Goal: Information Seeking & Learning: Find specific fact

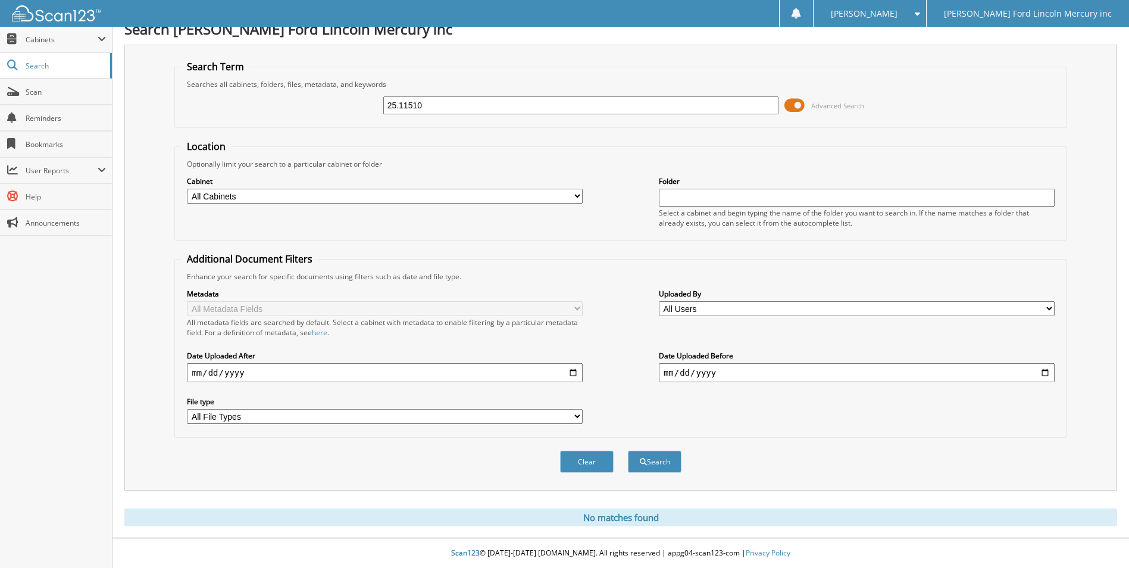
click at [441, 109] on input "25.11510" at bounding box center [581, 105] width 396 height 18
type input "25.67815"
click at [628, 450] on button "Search" at bounding box center [655, 461] width 54 height 22
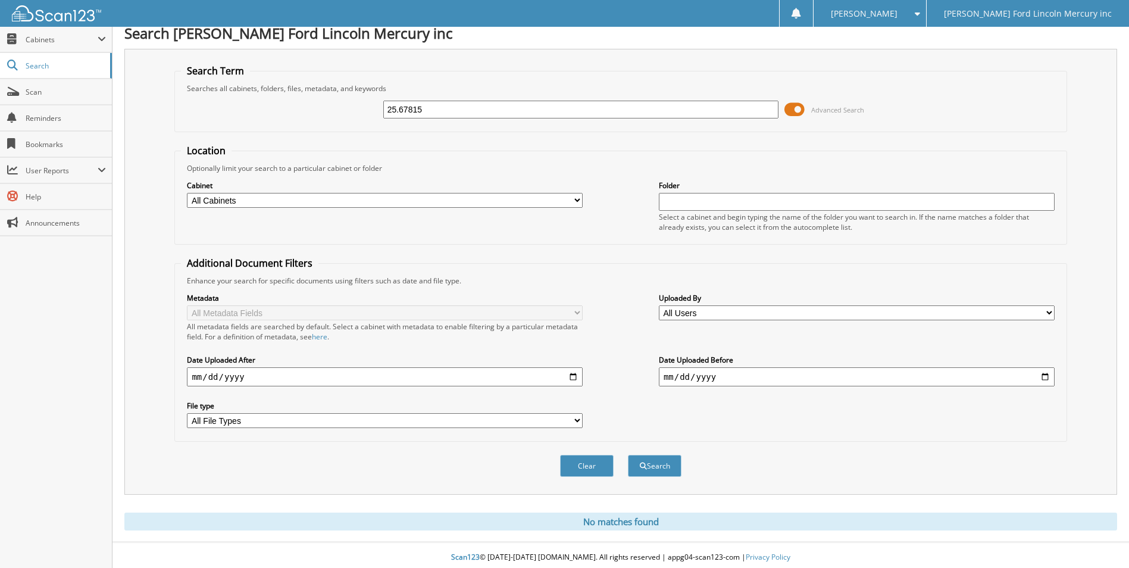
scroll to position [14, 0]
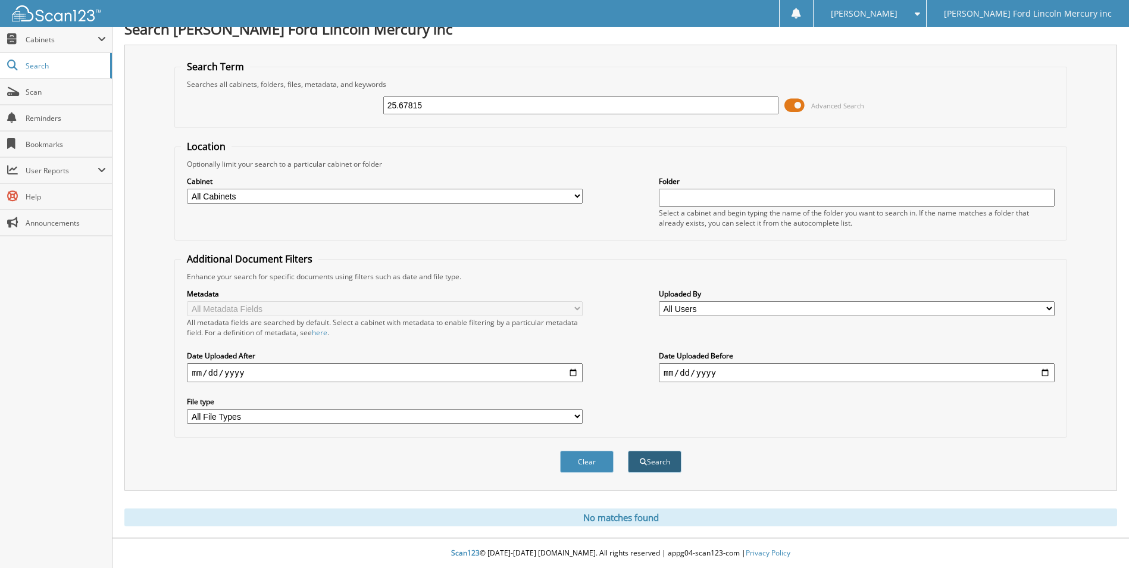
click at [648, 463] on button "Search" at bounding box center [655, 461] width 54 height 22
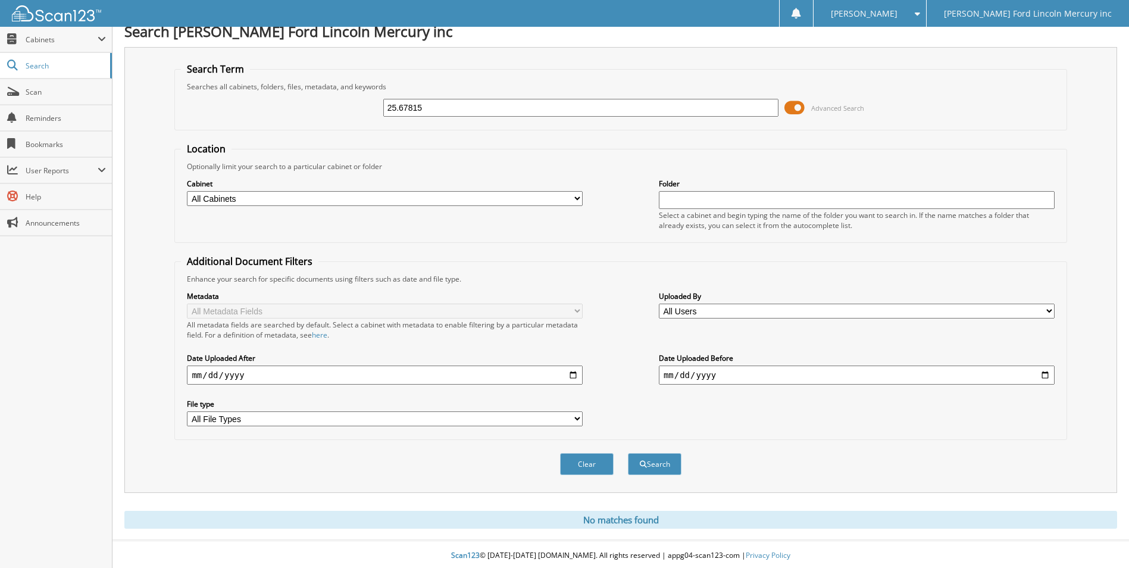
scroll to position [14, 0]
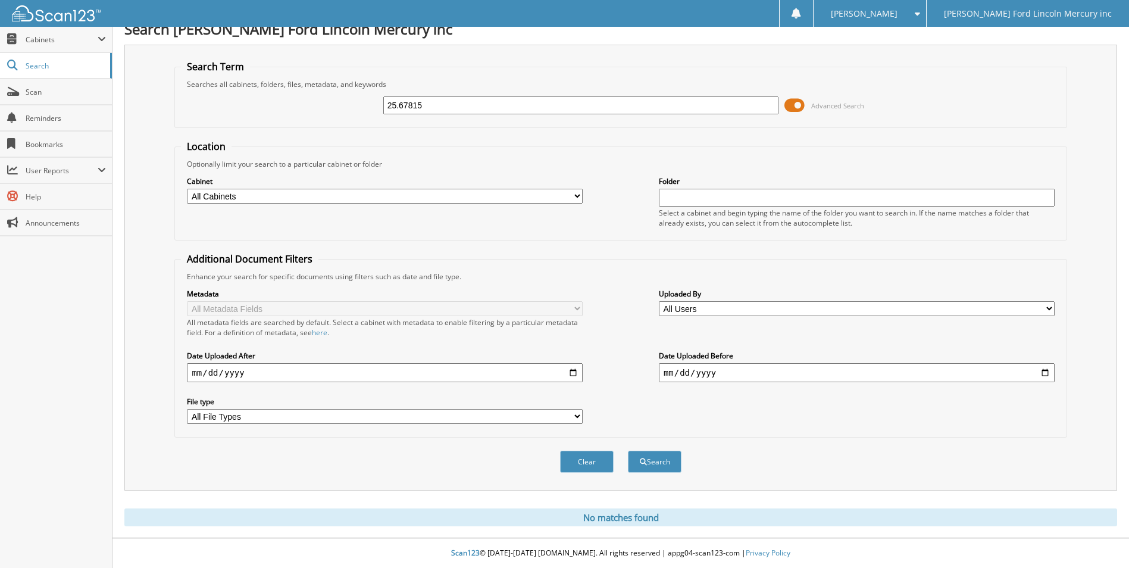
drag, startPoint x: 401, startPoint y: 102, endPoint x: 466, endPoint y: 103, distance: 64.8
click at [466, 103] on input "25.67815" at bounding box center [581, 105] width 396 height 18
type input "25.71057"
click at [628, 450] on button "Search" at bounding box center [655, 461] width 54 height 22
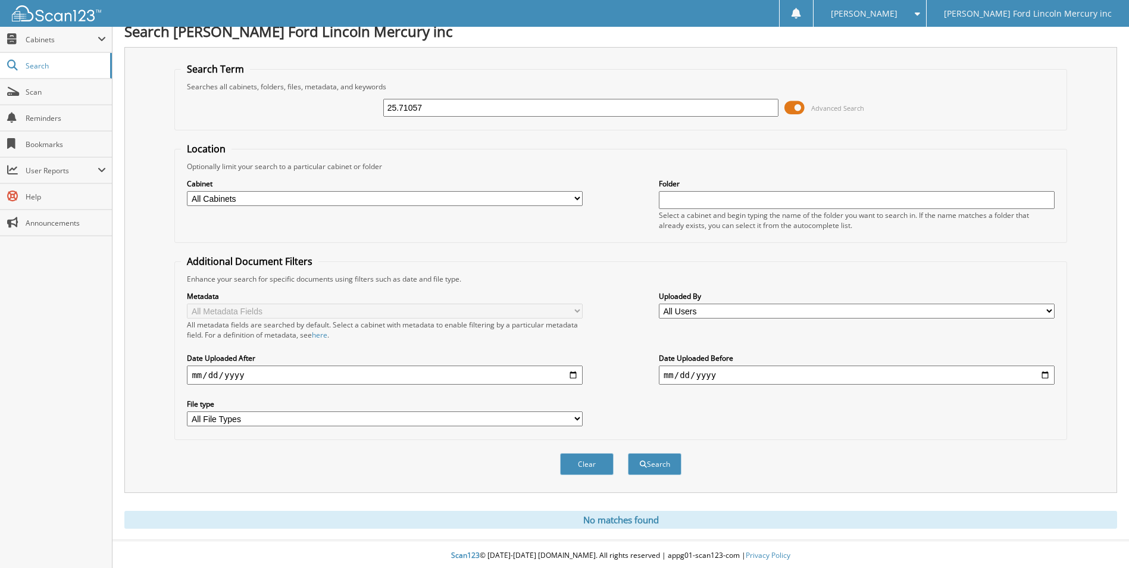
scroll to position [14, 0]
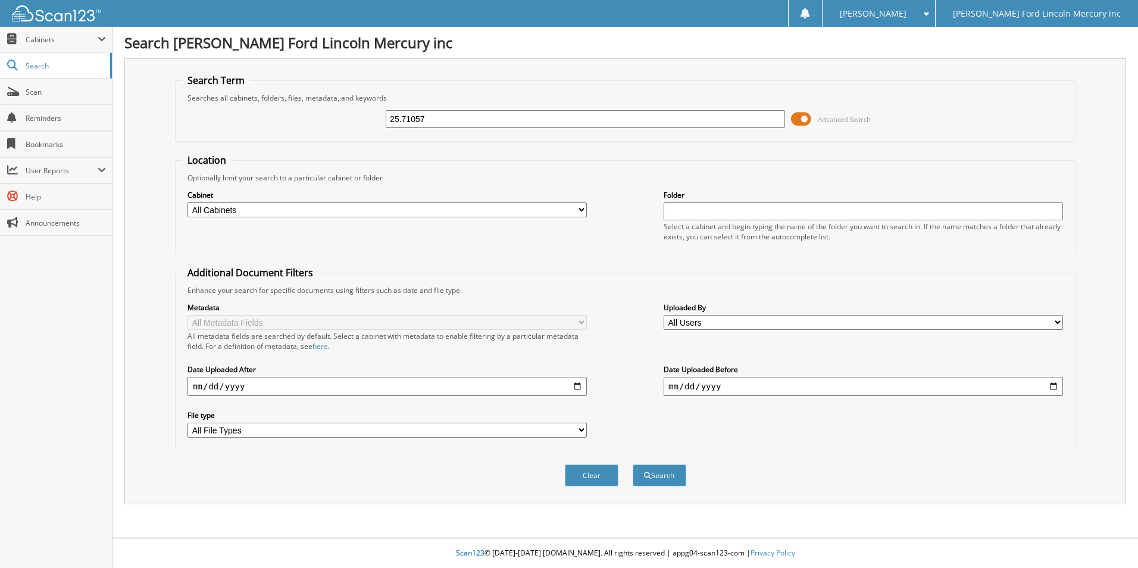
type input "25.71057"
click at [804, 118] on span at bounding box center [801, 119] width 20 height 18
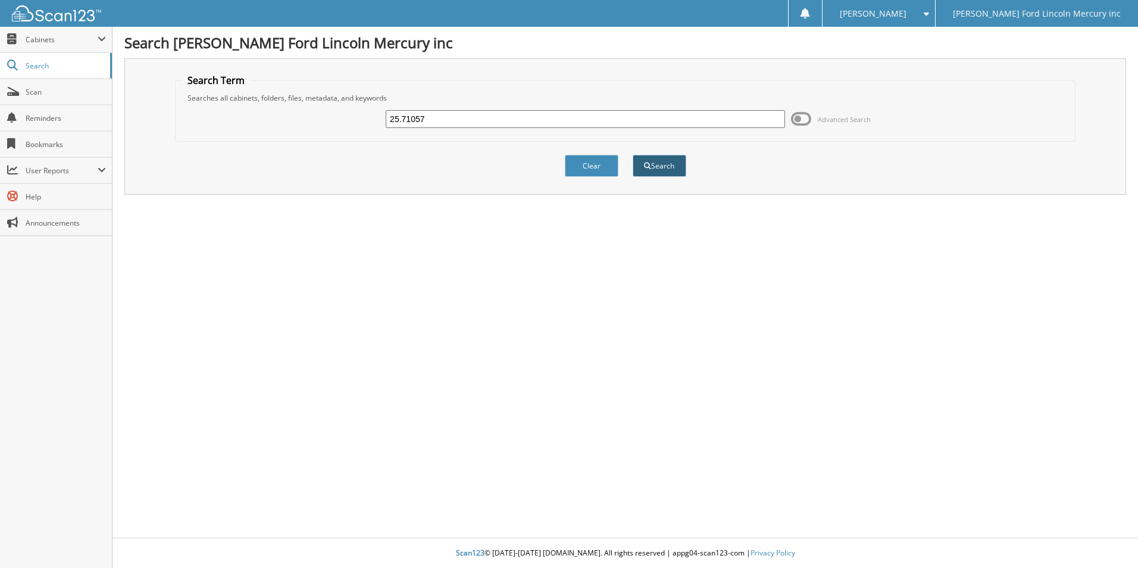
click at [646, 173] on button "Search" at bounding box center [659, 166] width 54 height 22
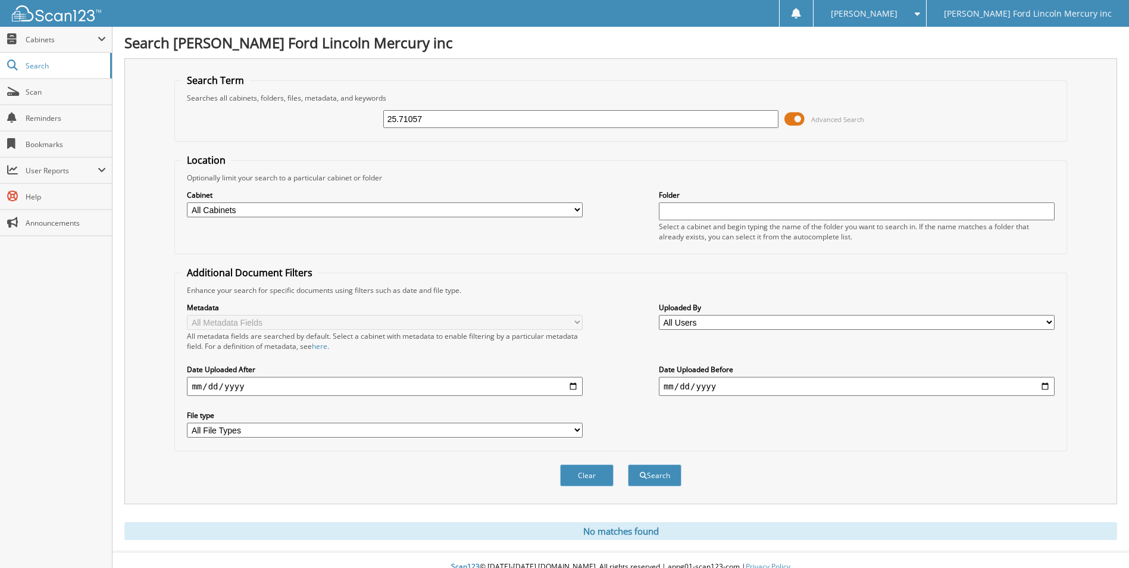
drag, startPoint x: 399, startPoint y: 120, endPoint x: 440, endPoint y: 114, distance: 41.5
click at [440, 114] on input "25.71057" at bounding box center [581, 119] width 396 height 18
type input "25.69039"
click at [628, 464] on button "Search" at bounding box center [655, 475] width 54 height 22
drag, startPoint x: 443, startPoint y: 117, endPoint x: 468, endPoint y: 115, distance: 24.4
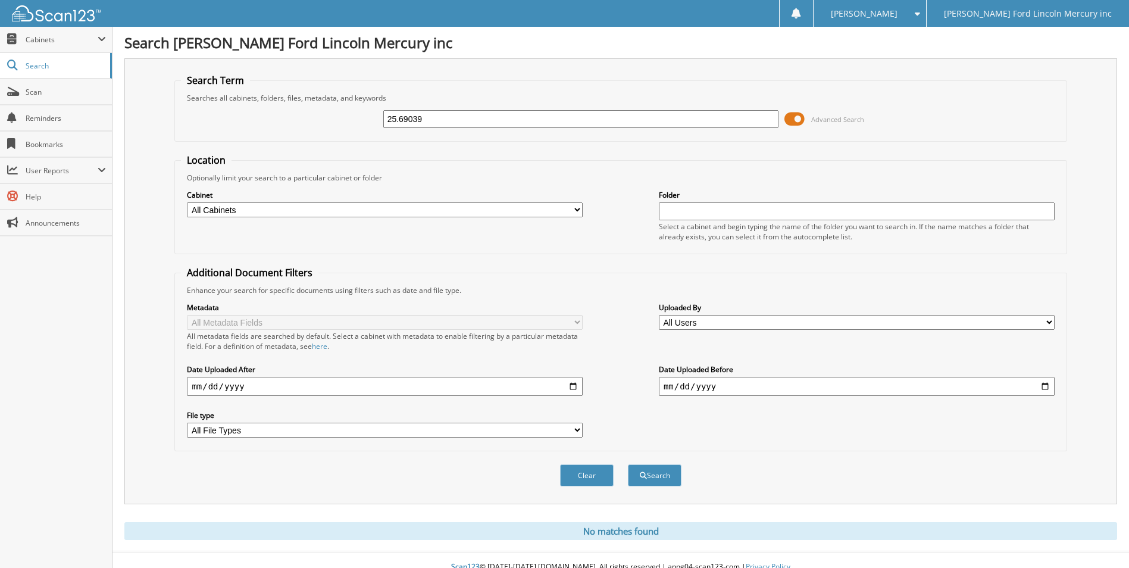
click at [468, 115] on input "25.69039" at bounding box center [581, 119] width 396 height 18
type input "25.72120"
click at [628, 464] on button "Search" at bounding box center [655, 475] width 54 height 22
click at [671, 460] on div "Clear Search" at bounding box center [620, 475] width 892 height 48
click at [670, 471] on button "Search" at bounding box center [655, 475] width 54 height 22
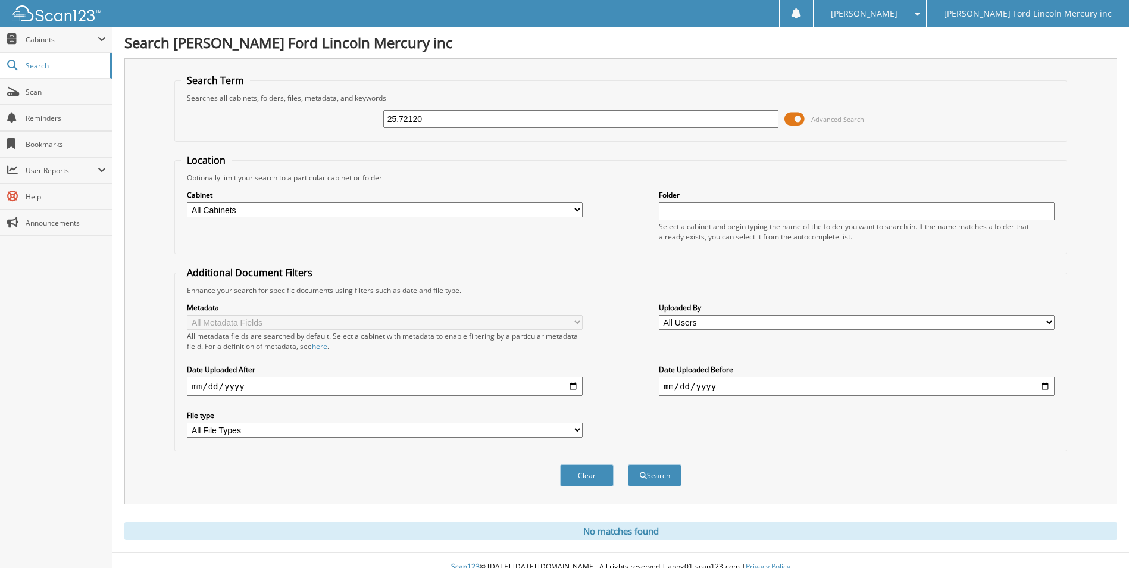
drag, startPoint x: 400, startPoint y: 120, endPoint x: 578, endPoint y: 109, distance: 178.2
click at [578, 109] on div "25.72120" at bounding box center [581, 119] width 396 height 20
type input "25.28929"
click at [628, 464] on button "Search" at bounding box center [655, 475] width 54 height 22
